Goal: Information Seeking & Learning: Learn about a topic

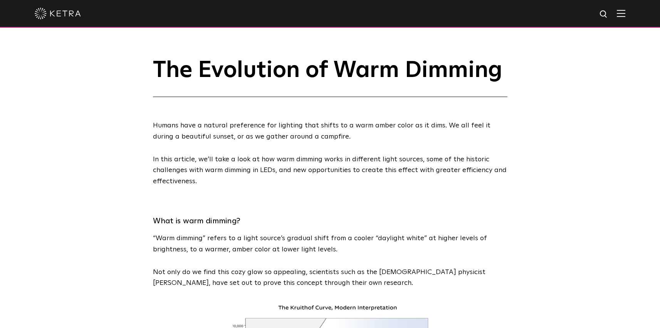
click at [288, 153] on span "Humans have a natural preference for lighting that shifts to a warm amber color…" at bounding box center [330, 153] width 355 height 67
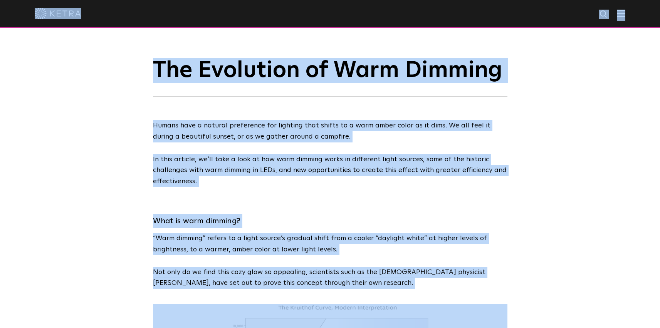
copy body "Loremipsu Dolorsitam Consectetur Adipisci Elitseddoe Temporin Utlaboreetd Magna…"
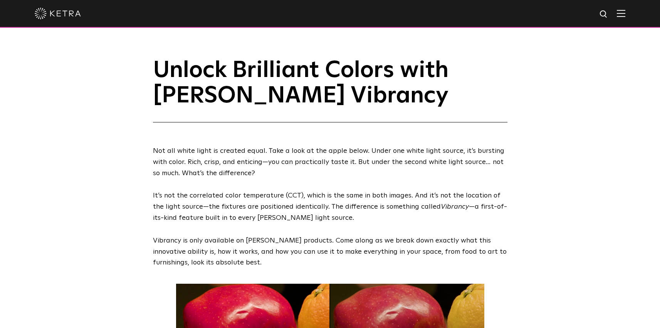
click at [335, 95] on h1 "Unlock Brilliant Colors with [PERSON_NAME] Vibrancy" at bounding box center [330, 90] width 355 height 65
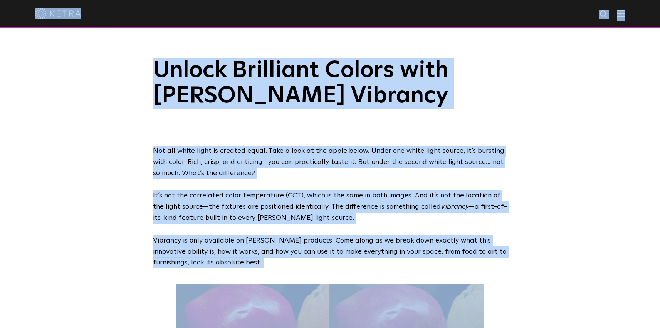
copy body "Loremipsu Dolorsitam Consectetur Adipisci Elitseddoe Temporin Utlaboreetd Magna…"
